Goal: Information Seeking & Learning: Find contact information

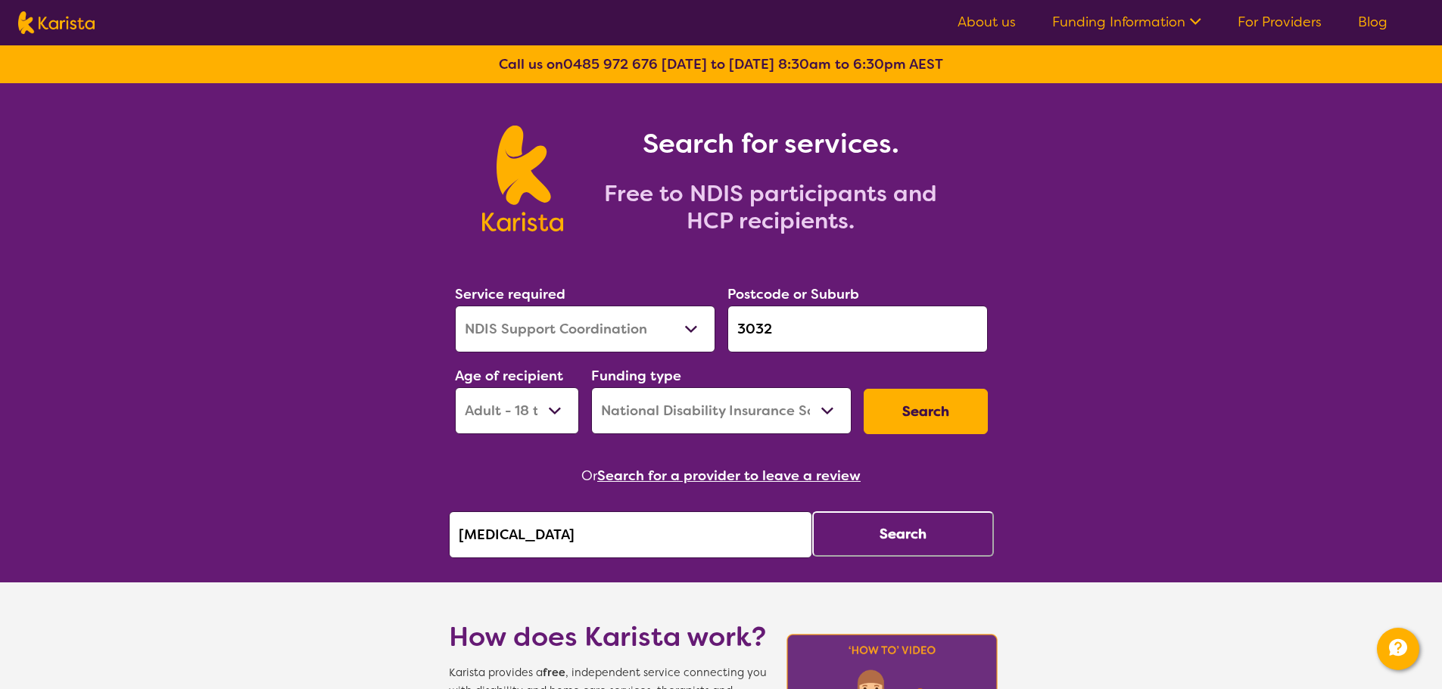
select select "NDIS Support Coordination"
select select "AD"
select select "NDIS"
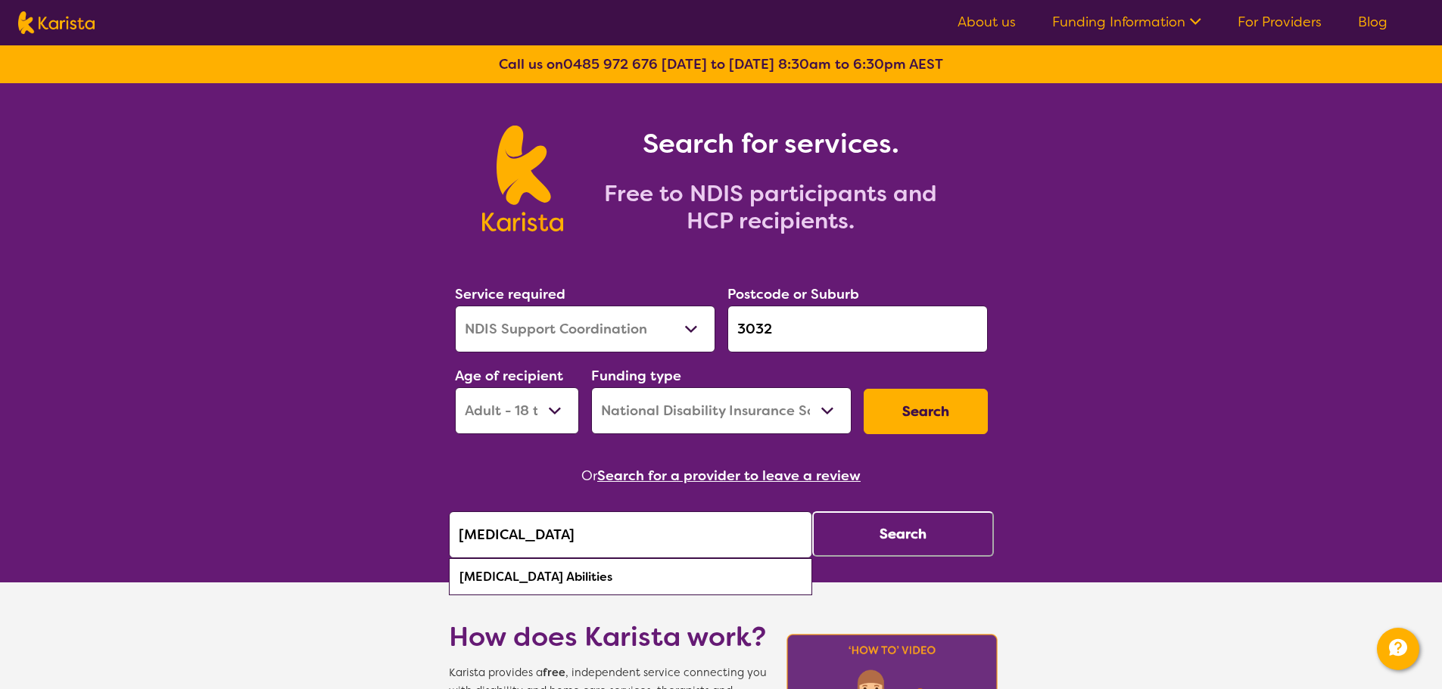
click at [672, 577] on div "[MEDICAL_DATA] Abilities" at bounding box center [630, 577] width 348 height 29
type input "[MEDICAL_DATA] Abilities"
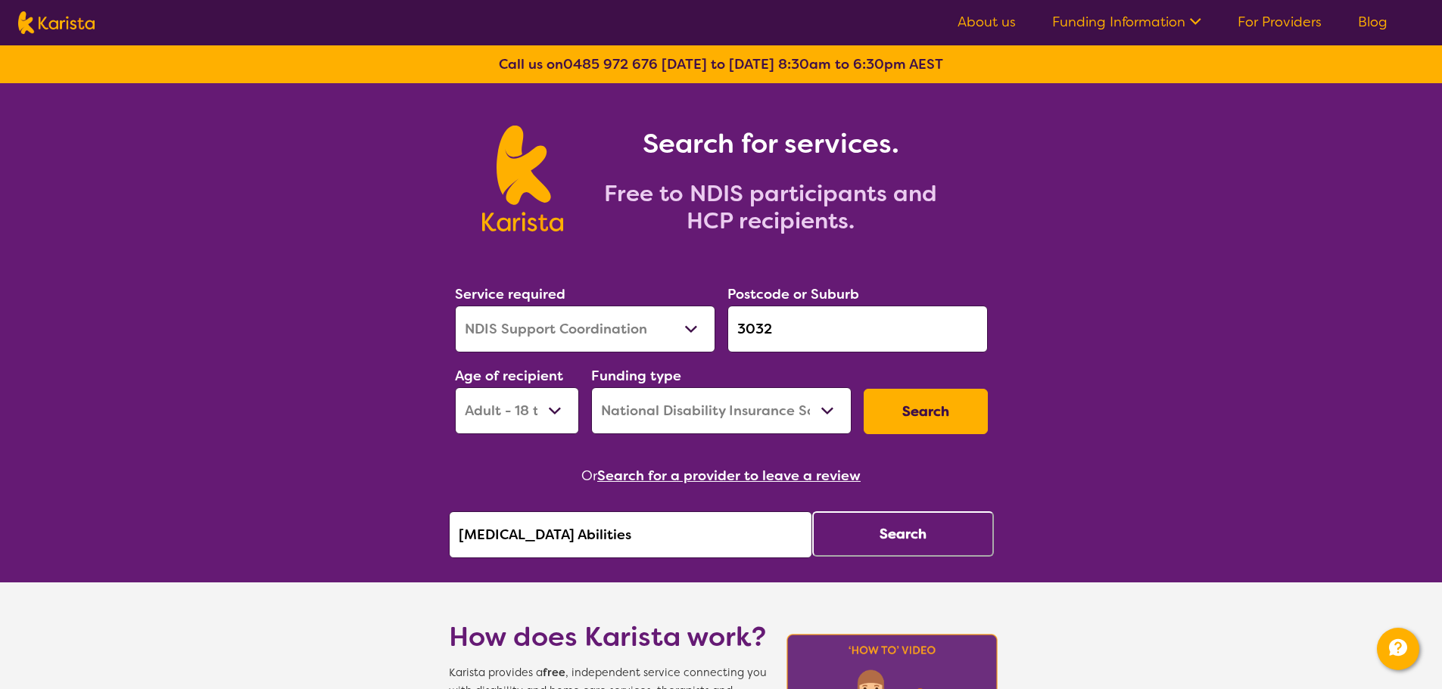
click at [858, 549] on button "Search" at bounding box center [903, 534] width 182 height 45
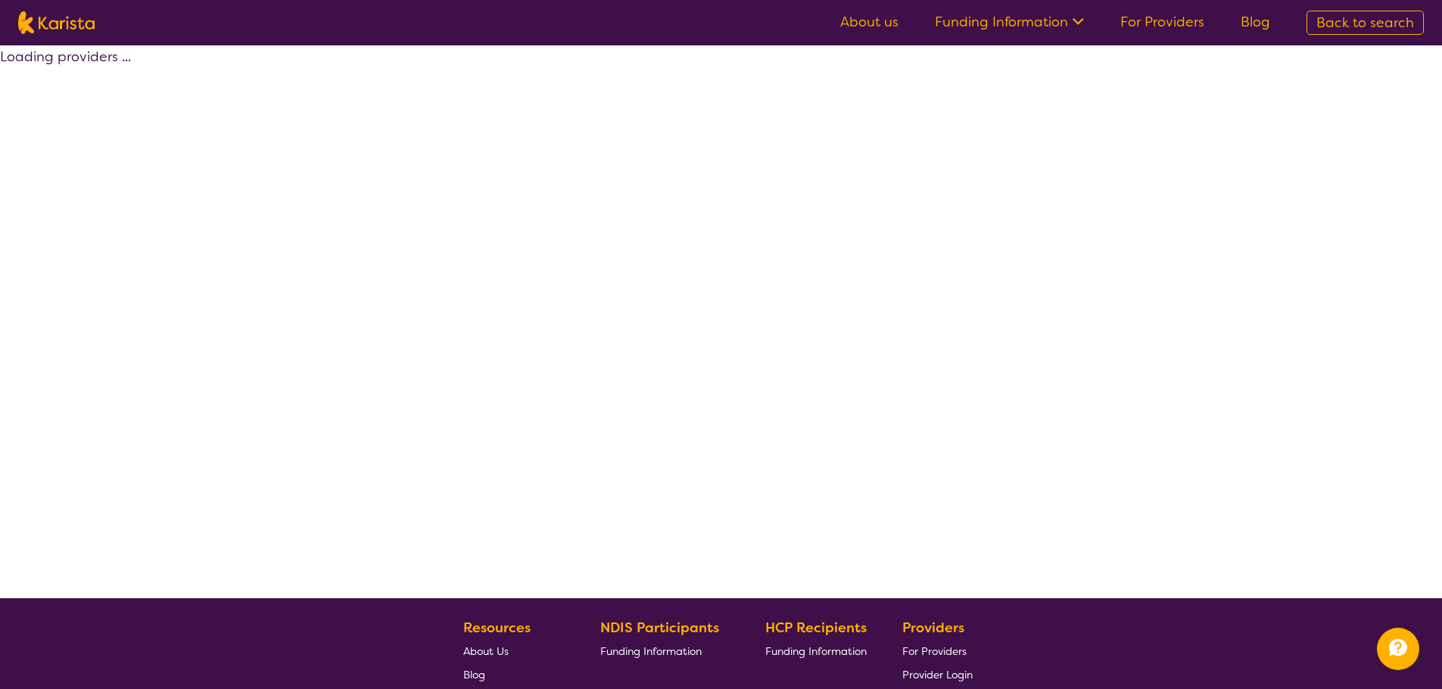
select select "by_score"
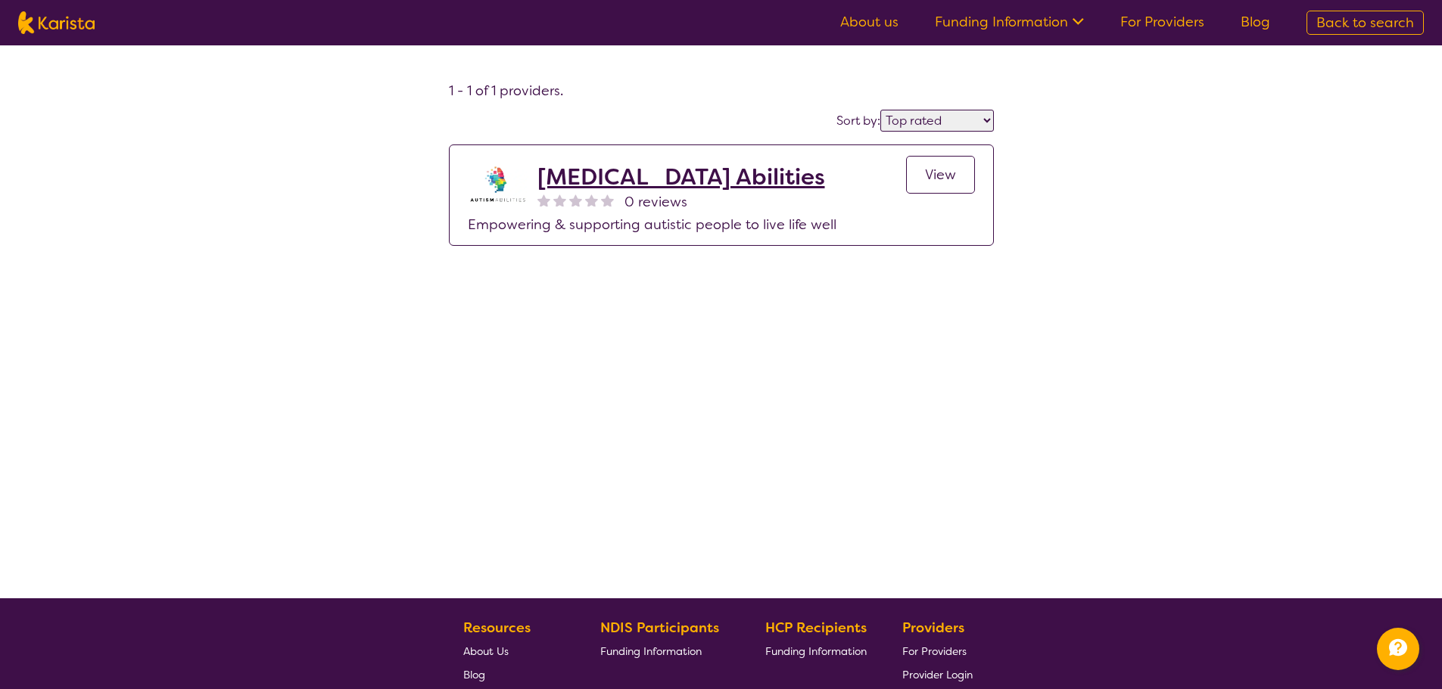
click at [922, 187] on link "View" at bounding box center [940, 175] width 69 height 38
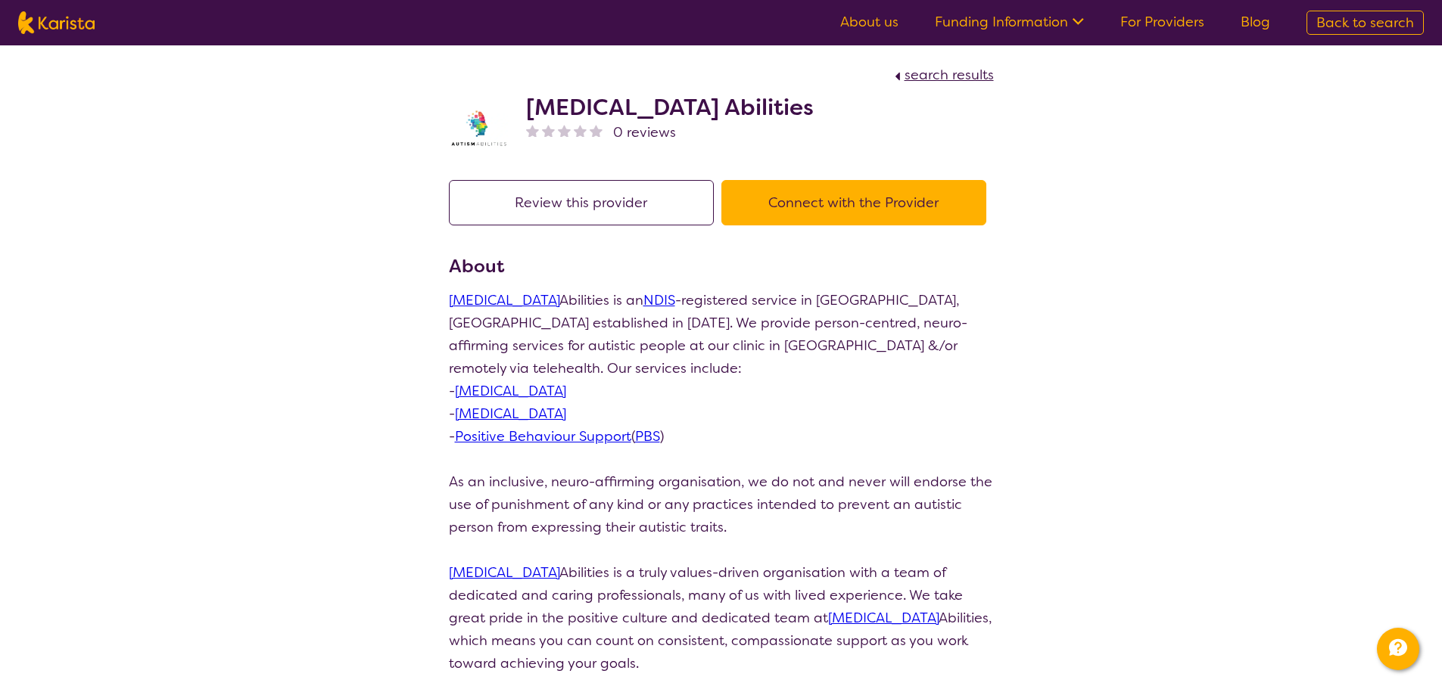
click at [446, 260] on section "Review this provider Connect with the Provider About [MEDICAL_DATA] Abilities i…" at bounding box center [721, 640] width 581 height 956
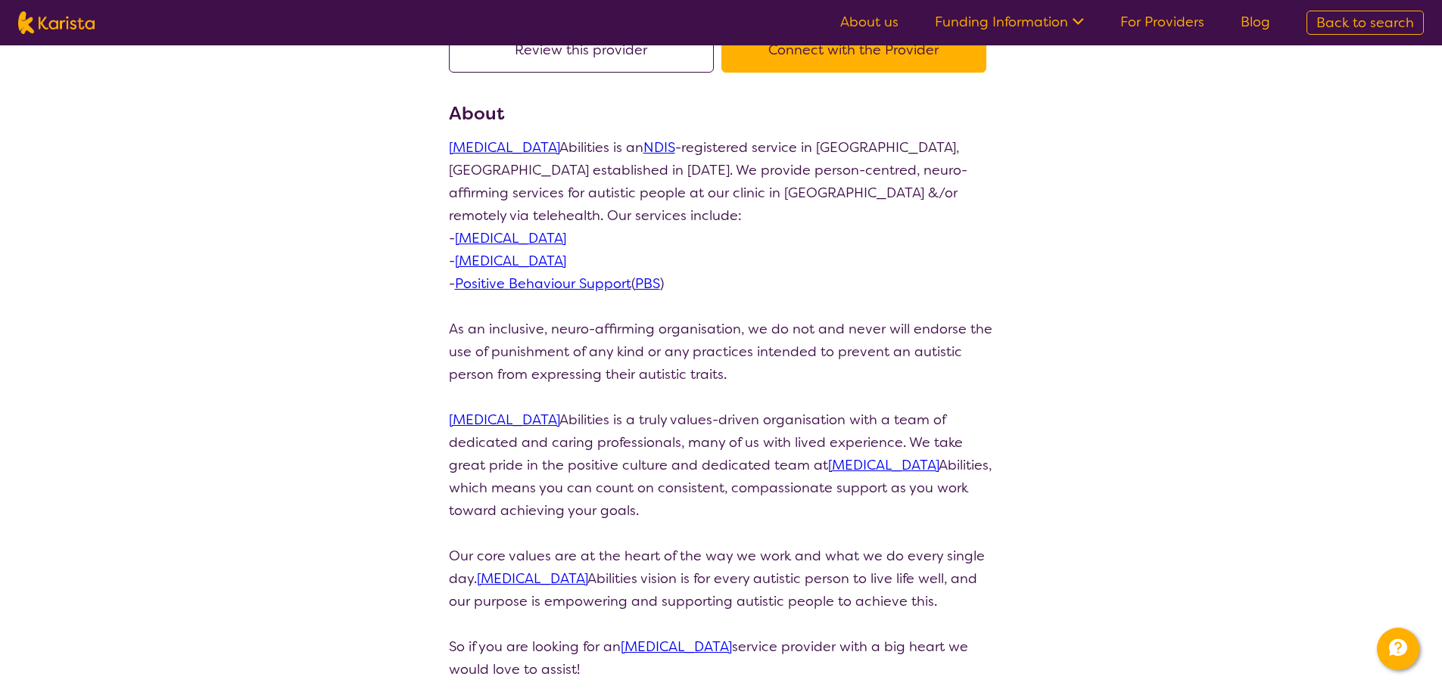
scroll to position [151, 0]
drag, startPoint x: 563, startPoint y: 493, endPoint x: 415, endPoint y: 141, distance: 382.3
click at [415, 141] on div "search results Autism Abilities 0 reviews Review this provider Connect with the…" at bounding box center [721, 430] width 1442 height 1073
copy p "[MEDICAL_DATA] Abilities is an NDIS -registered service in [GEOGRAPHIC_DATA], […"
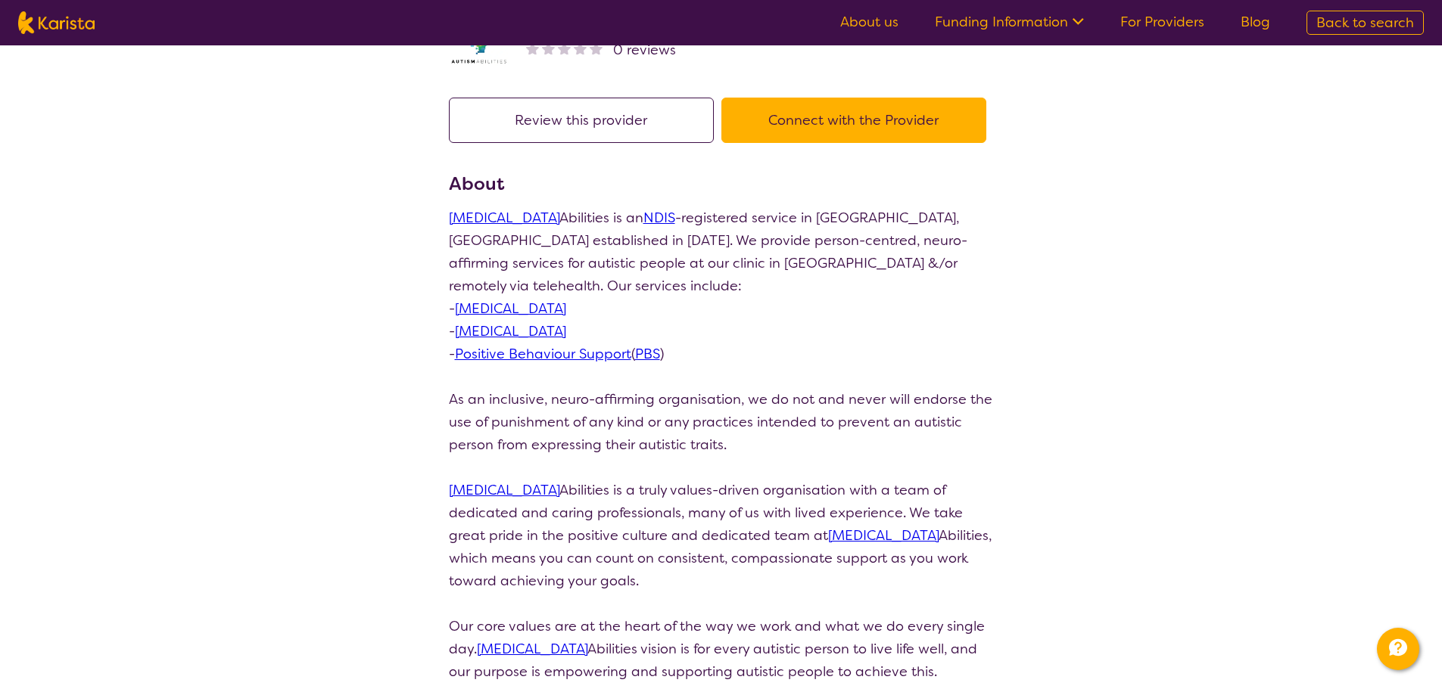
scroll to position [0, 0]
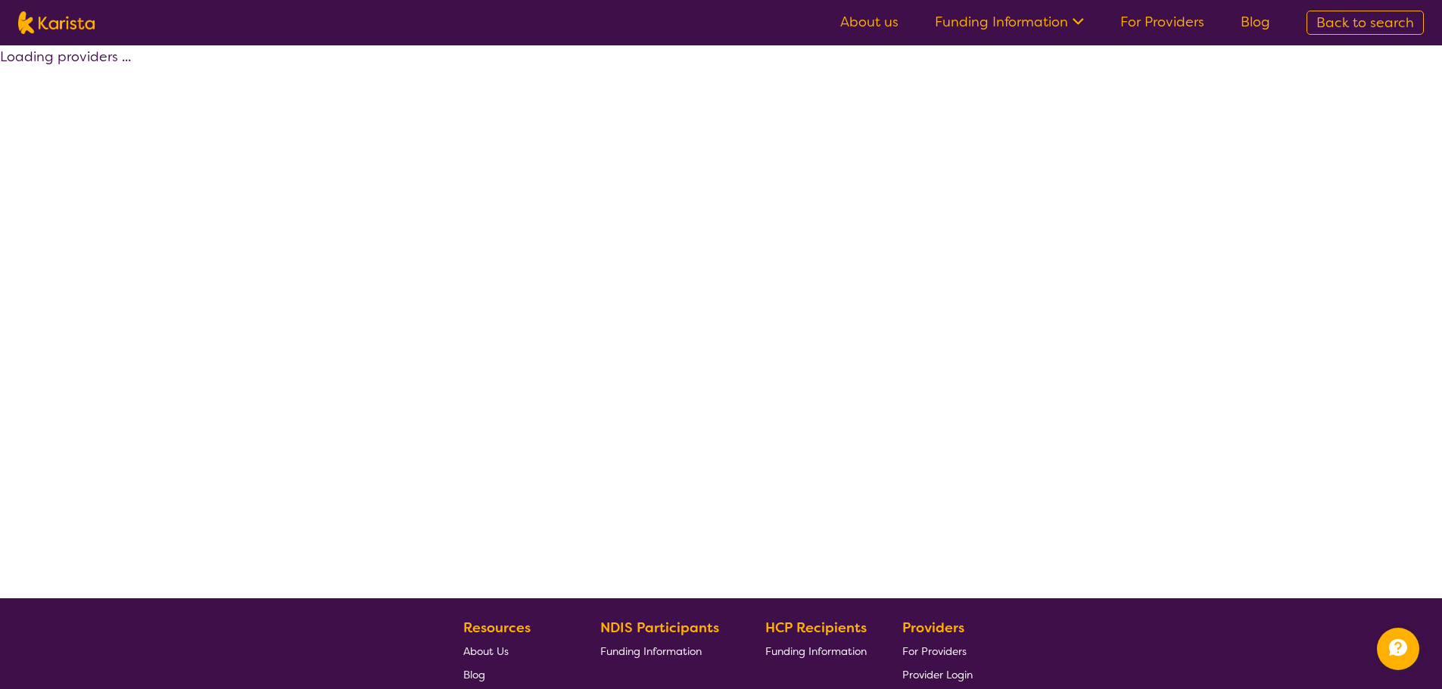
select select "by_score"
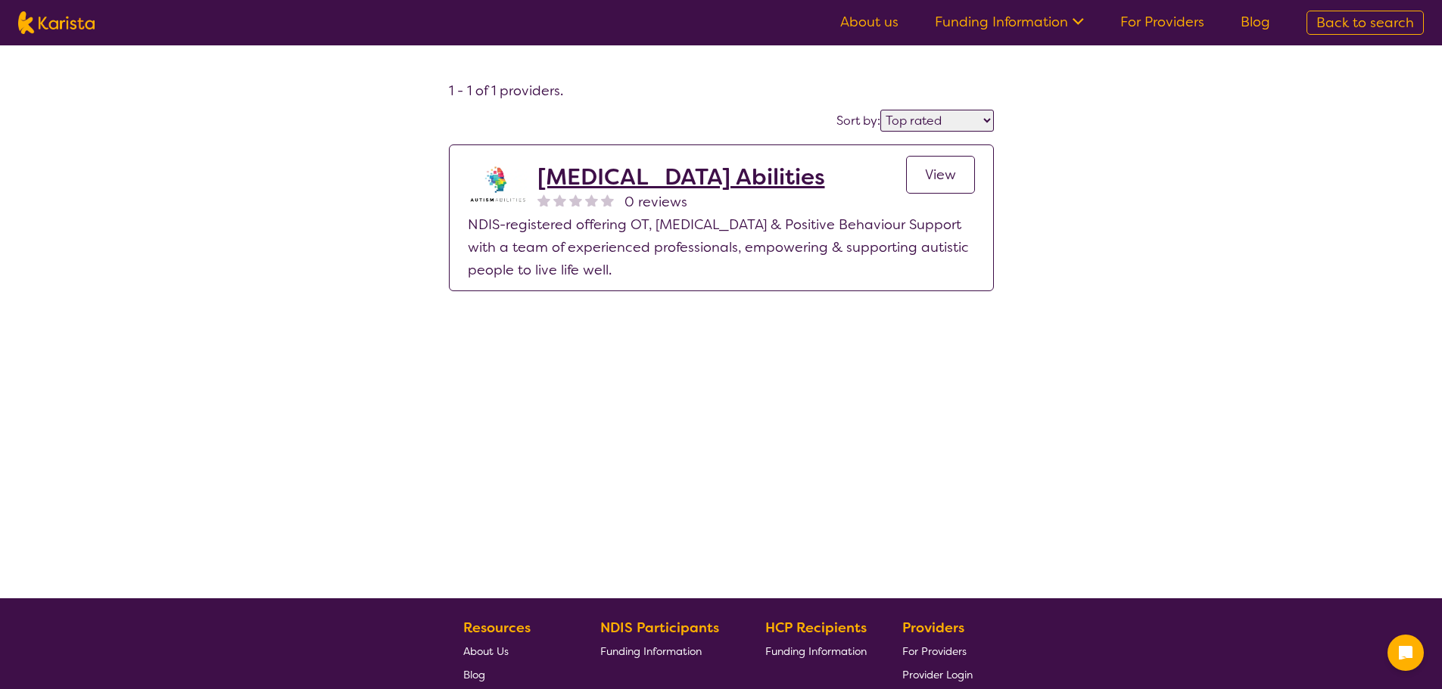
select select "by_score"
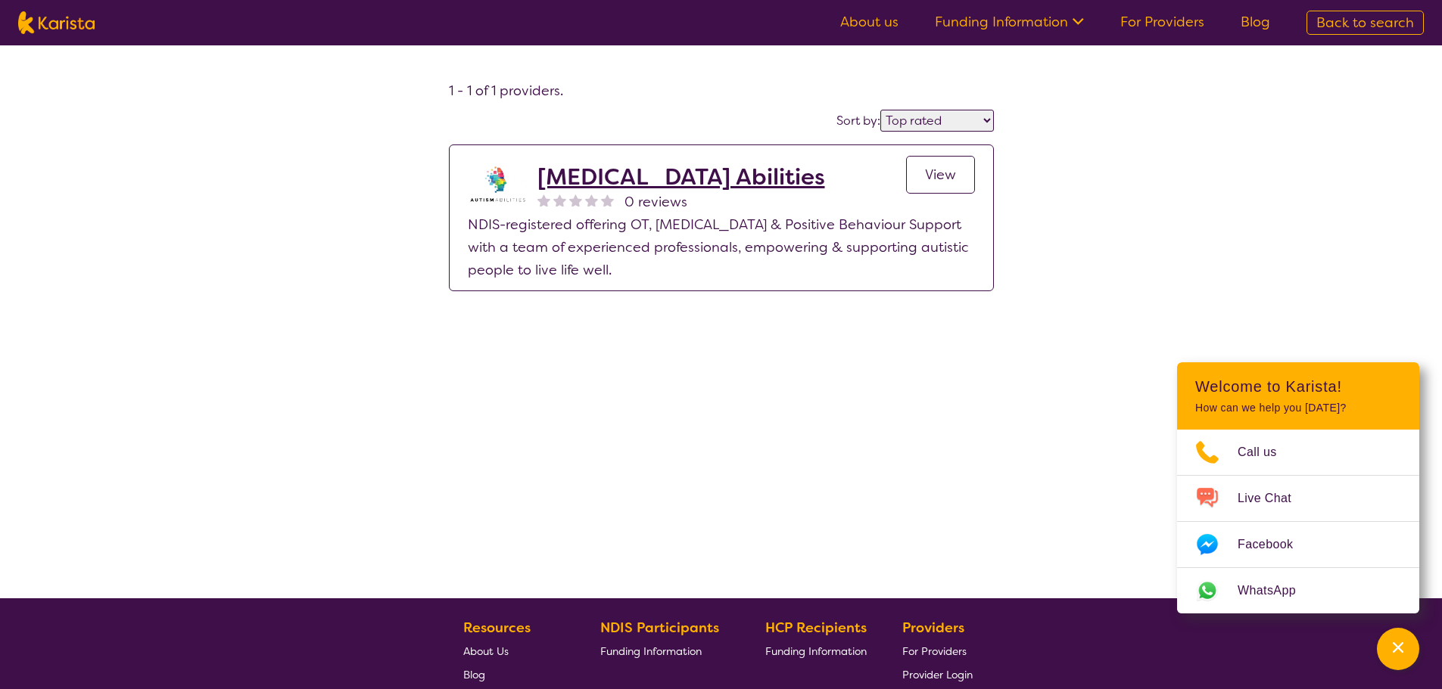
click at [714, 276] on p "NDIS-registered offering OT, [MEDICAL_DATA] & Positive Behaviour Support with a…" at bounding box center [721, 247] width 507 height 68
drag, startPoint x: 1395, startPoint y: 642, endPoint x: 955, endPoint y: 382, distance: 510.9
click at [1393, 642] on icon "Channel Menu" at bounding box center [1397, 647] width 15 height 15
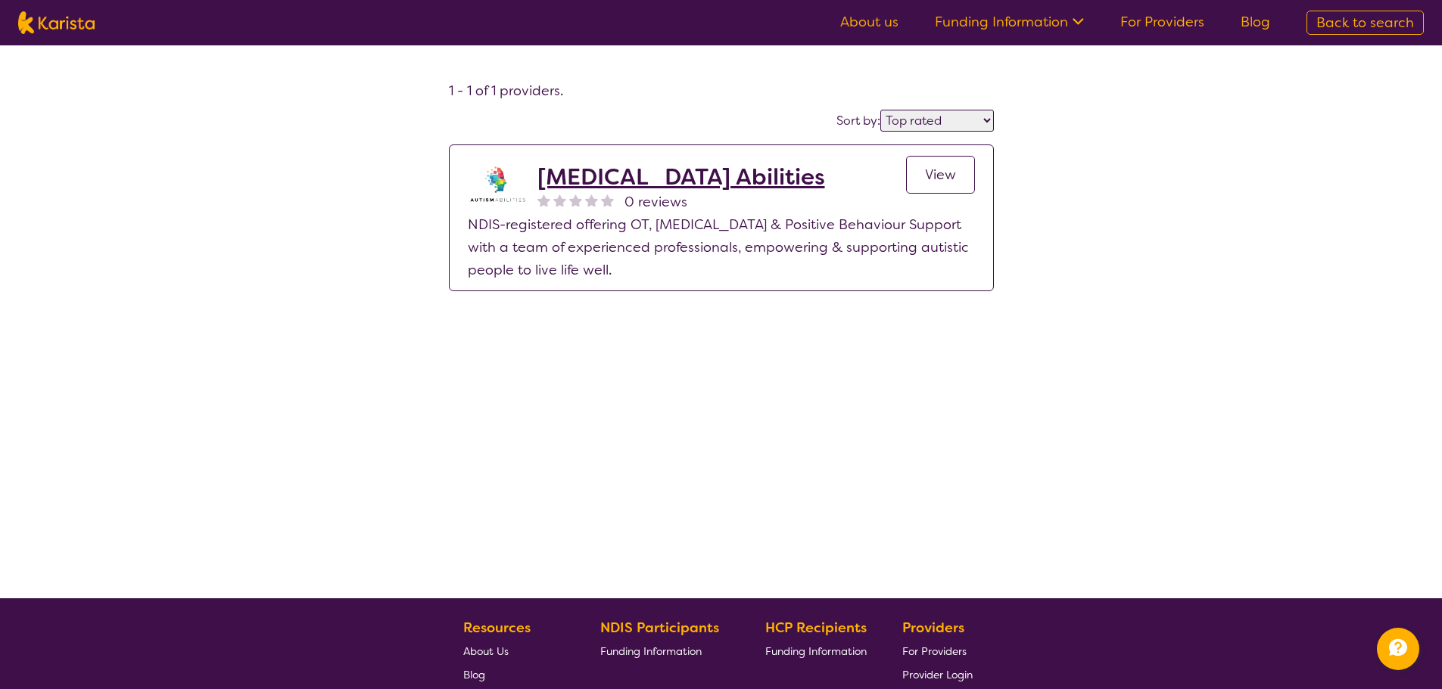
click at [923, 176] on link "View" at bounding box center [940, 175] width 69 height 38
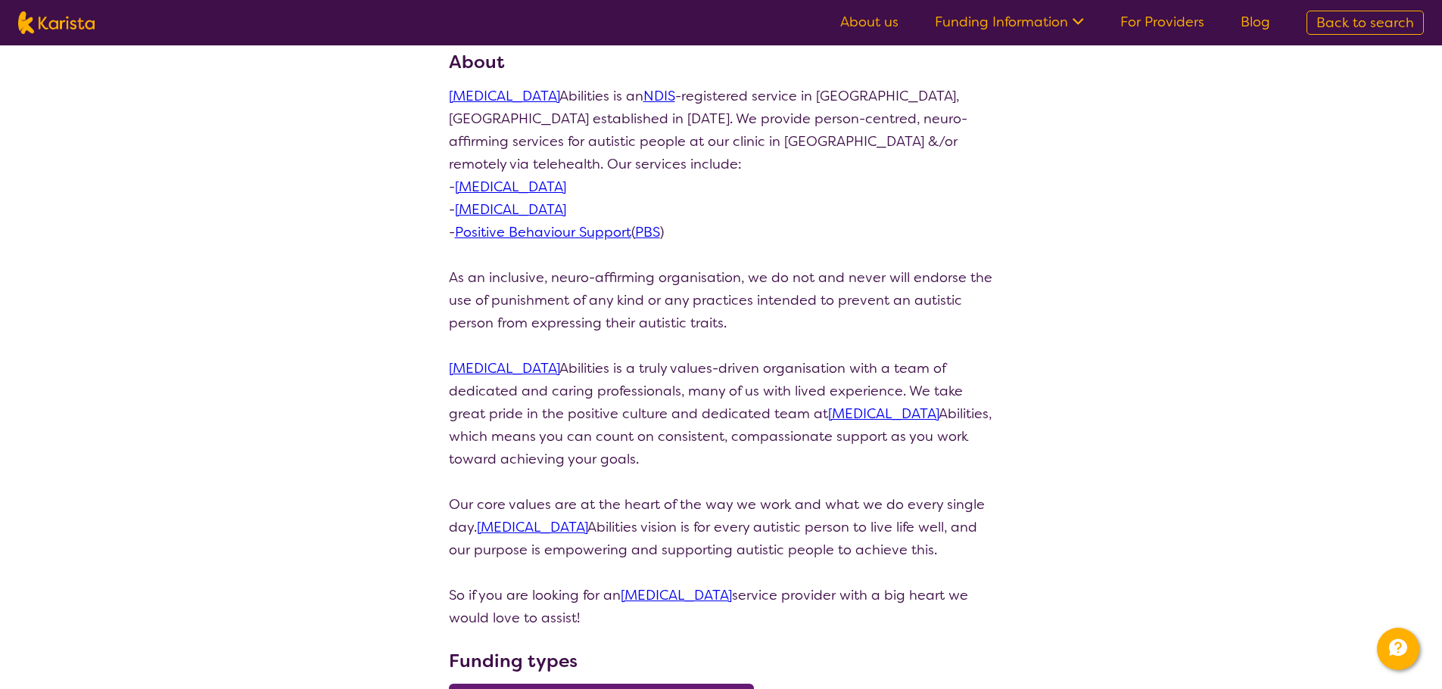
scroll to position [227, 0]
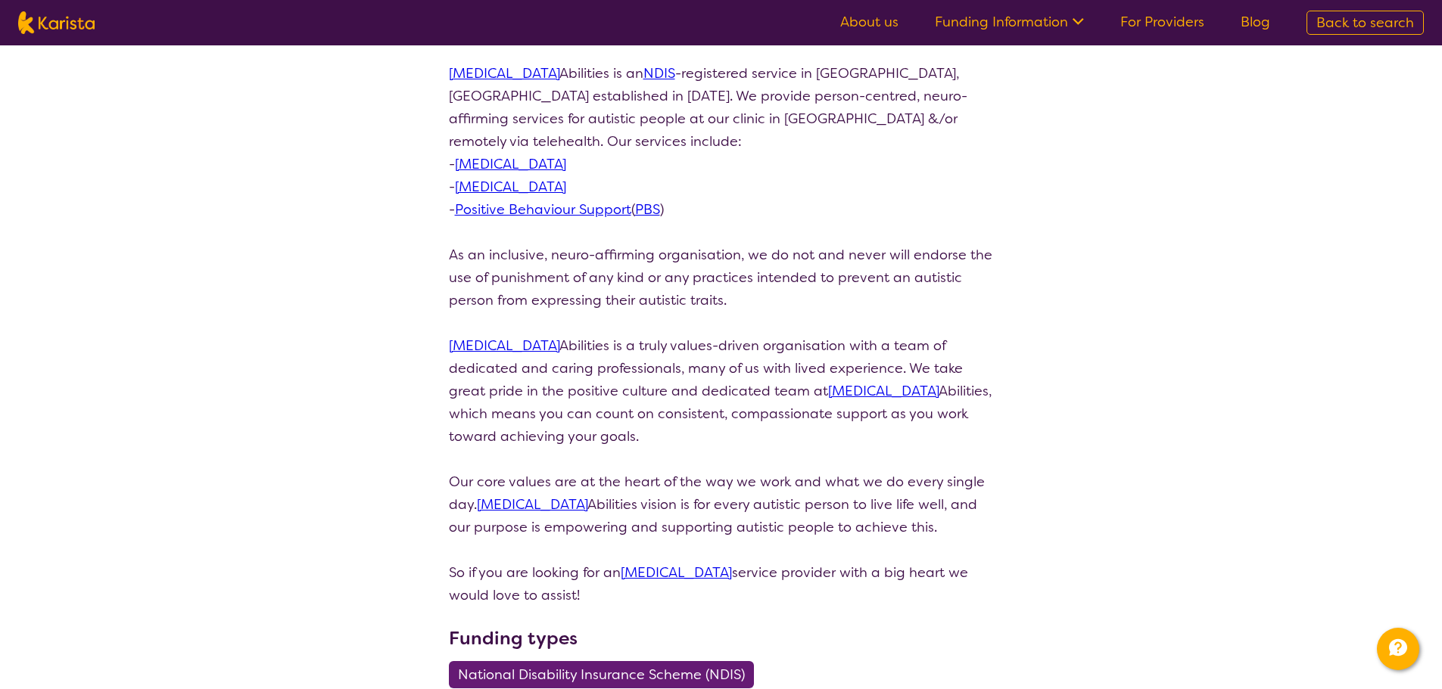
click at [522, 575] on p "[MEDICAL_DATA] Abilities is an NDIS -registered service in [GEOGRAPHIC_DATA], […" at bounding box center [721, 334] width 545 height 545
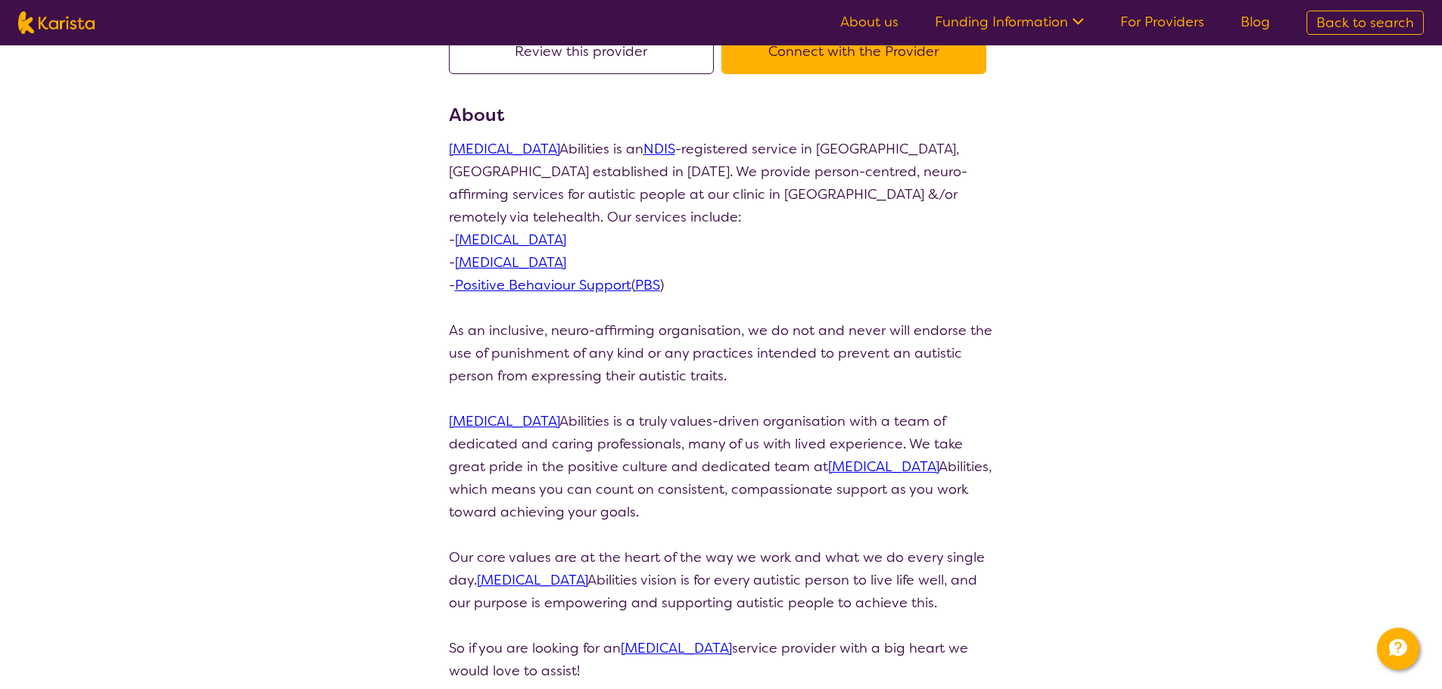
drag, startPoint x: 516, startPoint y: 574, endPoint x: 449, endPoint y: 149, distance: 429.7
click at [445, 149] on section "Review this provider Connect with the Provider About [MEDICAL_DATA] Abilities i…" at bounding box center [721, 489] width 581 height 956
copy p "[MEDICAL_DATA] Abilities is an NDIS -registered service in [GEOGRAPHIC_DATA], […"
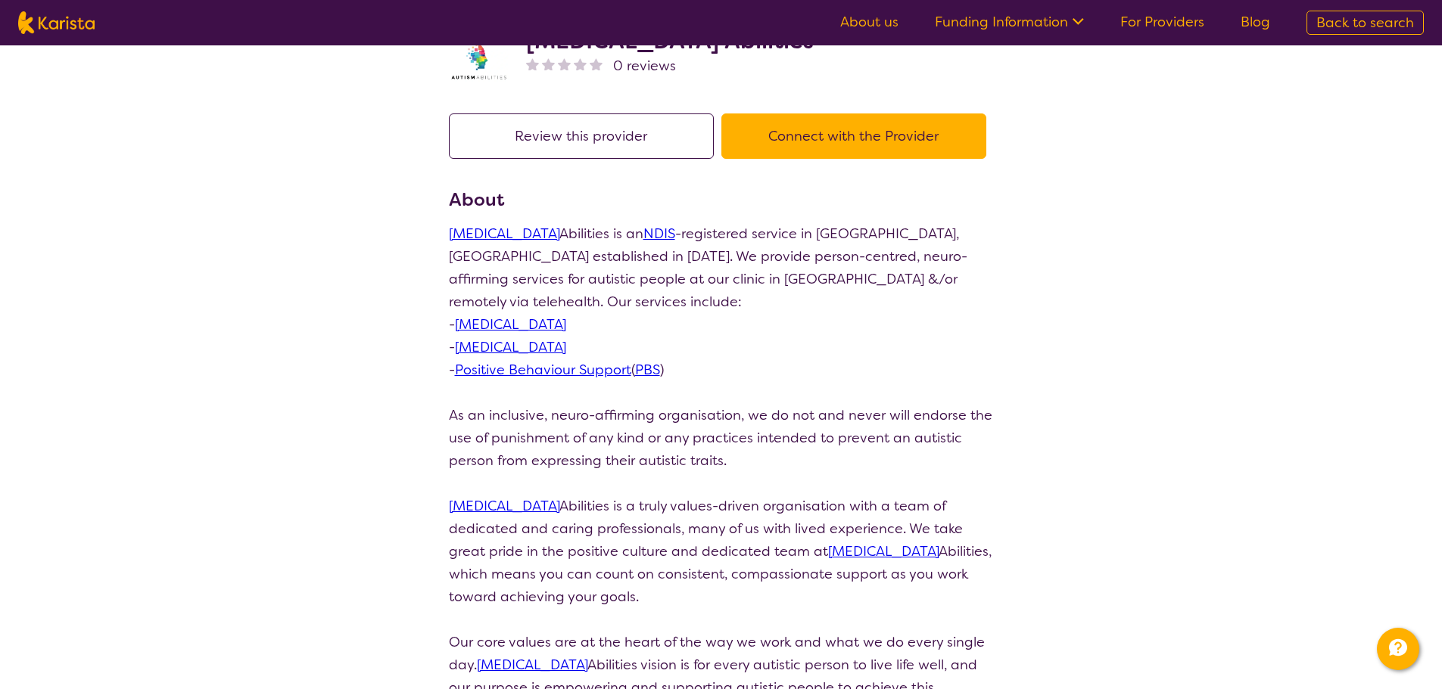
scroll to position [0, 0]
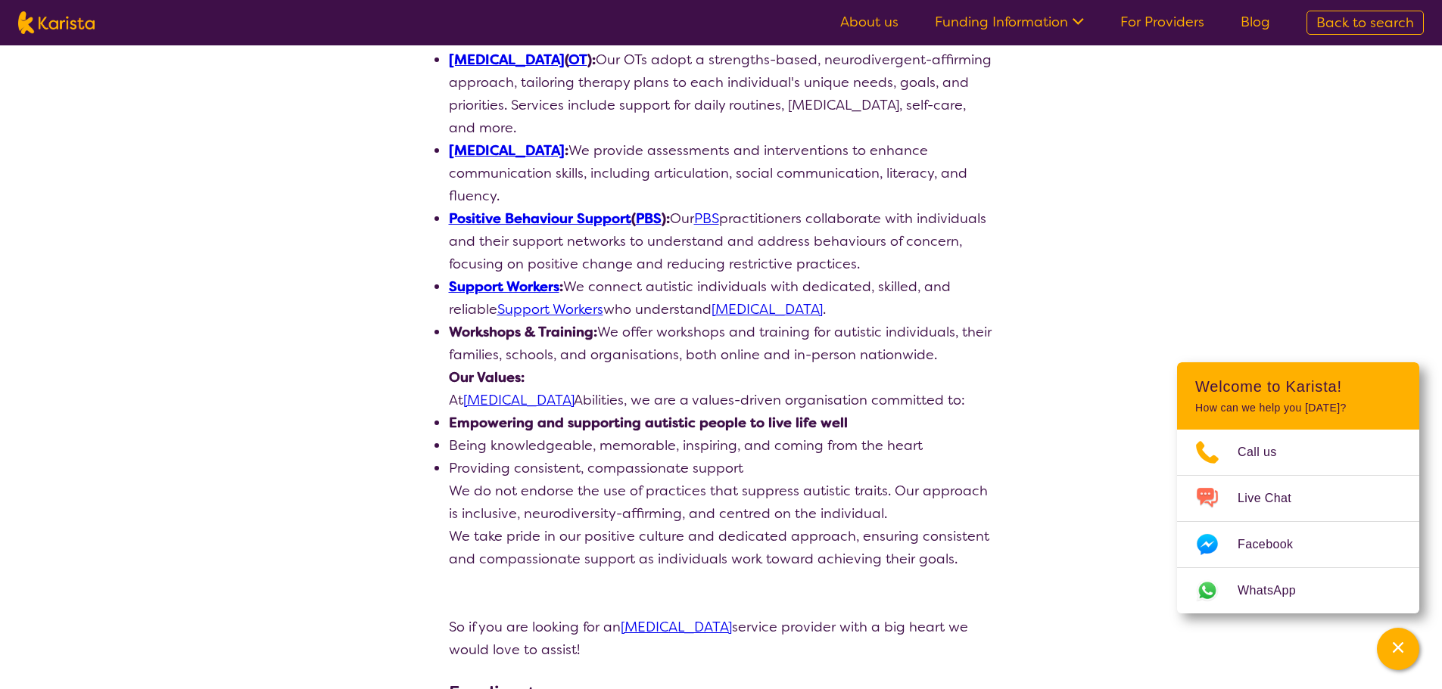
scroll to position [378, 0]
